Goal: Task Accomplishment & Management: Manage account settings

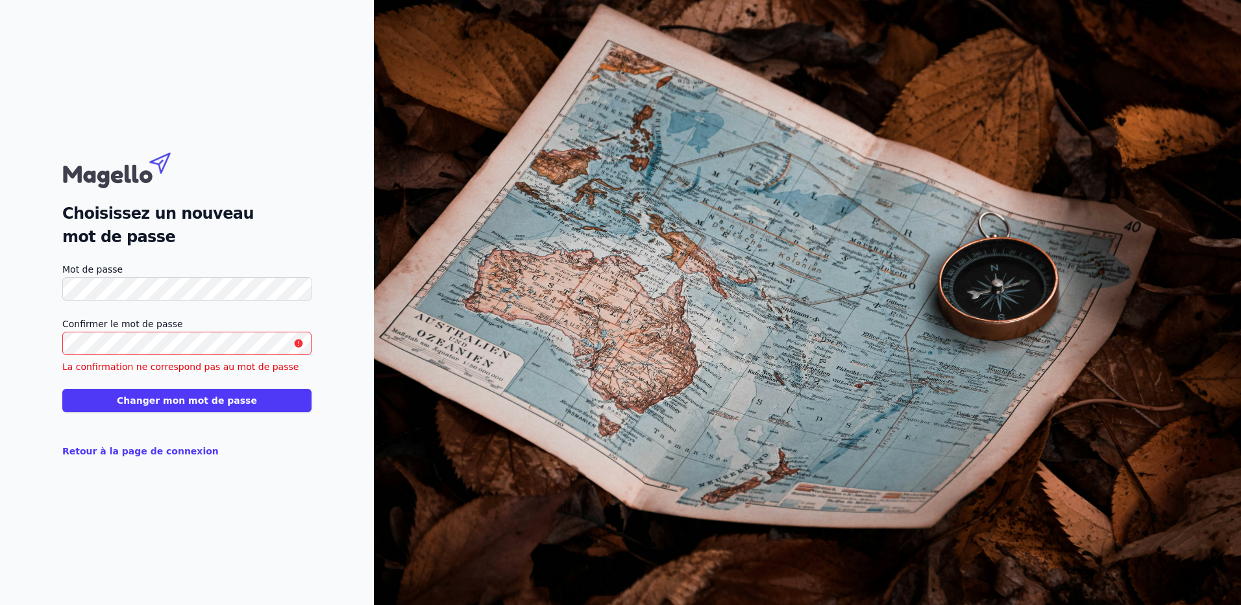
click at [117, 397] on button "Changer mon mot de passe" at bounding box center [186, 400] width 249 height 23
click at [138, 425] on form "Mot de passe Confirmer le mot de passe La confirmation ne correspond pas au mot…" at bounding box center [186, 360] width 249 height 197
click at [180, 399] on button "Changer mon mot de passe" at bounding box center [186, 400] width 249 height 23
drag, startPoint x: 199, startPoint y: 388, endPoint x: 166, endPoint y: 312, distance: 83.4
click at [187, 410] on button "Changer mon mot de passe" at bounding box center [186, 400] width 249 height 23
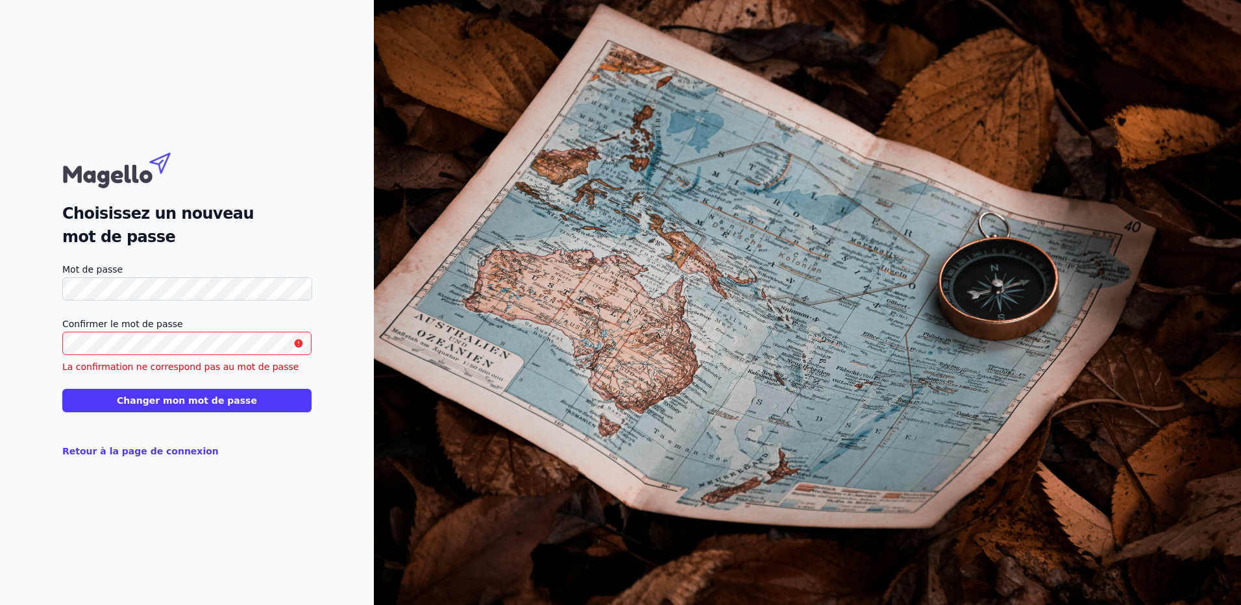
click at [141, 274] on div "Mot de passe" at bounding box center [186, 281] width 249 height 39
click at [149, 276] on label "Mot de passe" at bounding box center [186, 270] width 249 height 16
click at [0, 295] on html "Choisissez un nouveau mot de passe Mot de passe Confirmer le mot de passe La co…" at bounding box center [620, 302] width 1241 height 605
click at [164, 405] on button "Changer mon mot de passe" at bounding box center [186, 400] width 249 height 23
click at [178, 402] on button "Changer mon mot de passe" at bounding box center [186, 400] width 249 height 23
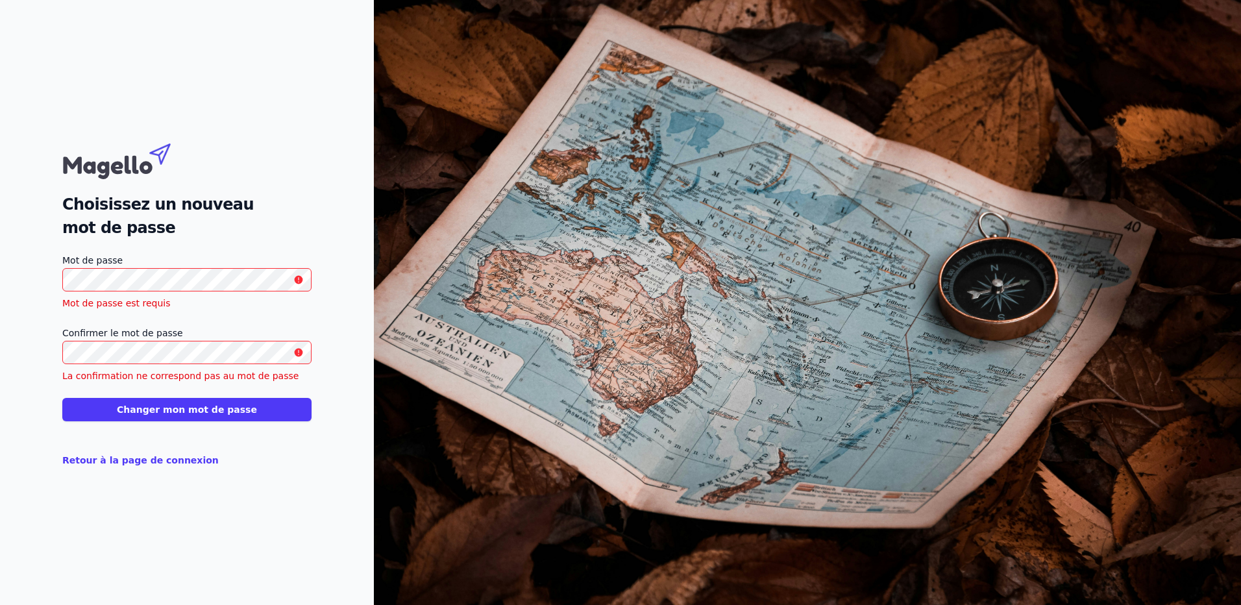
click at [0, 344] on html "Choisissez un nouveau mot de passe Mot de passe Mot de passe est requis Confirm…" at bounding box center [620, 302] width 1241 height 605
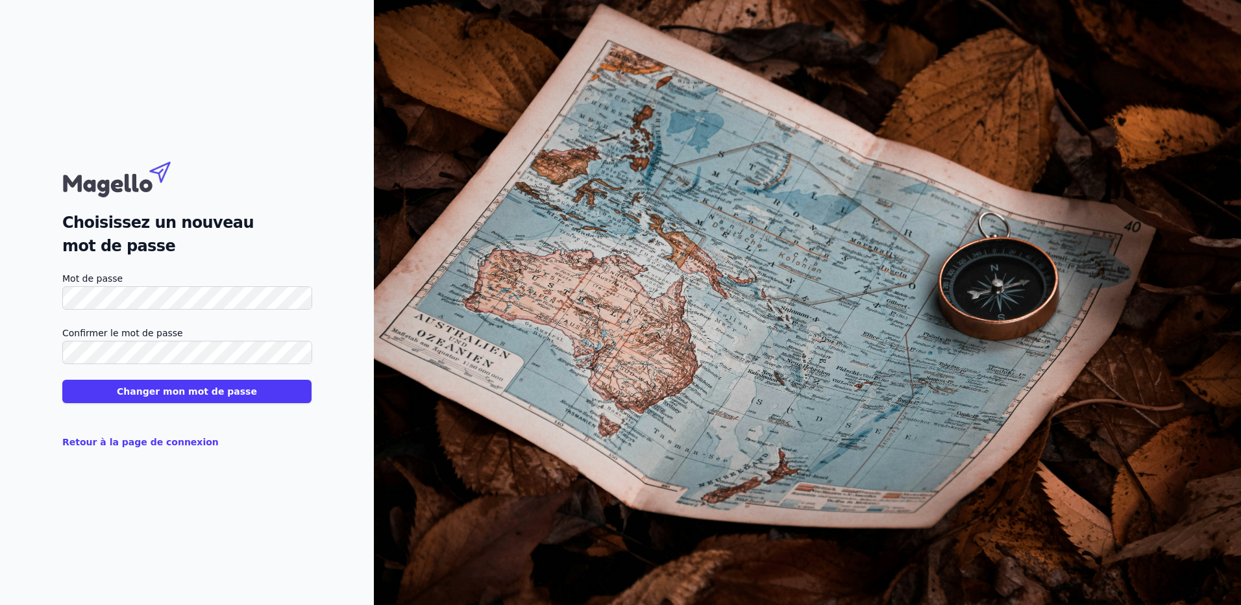
click at [177, 393] on button "Changer mon mot de passe" at bounding box center [186, 391] width 249 height 23
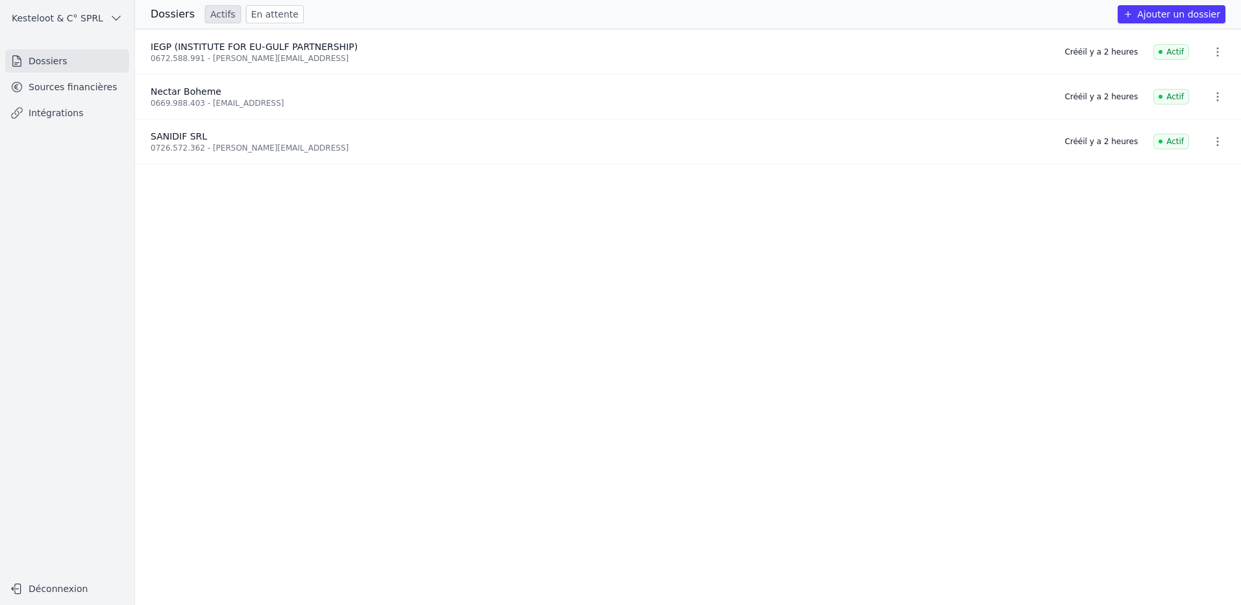
click at [61, 91] on link "Sources financières" at bounding box center [67, 86] width 124 height 23
